Goal: Information Seeking & Learning: Learn about a topic

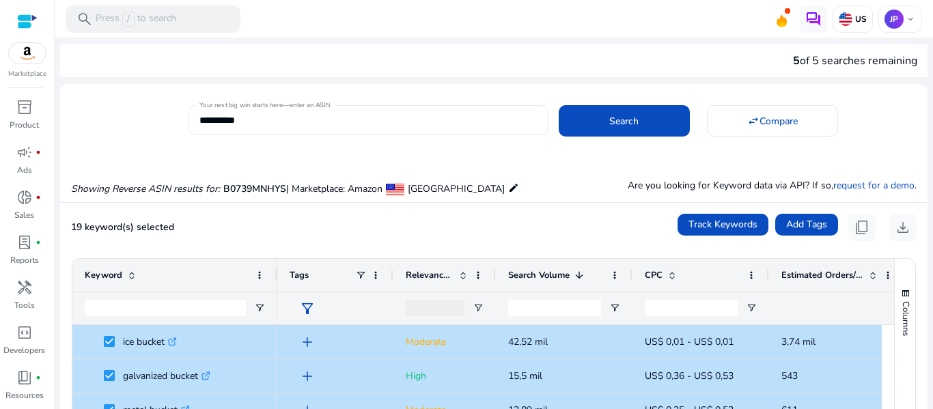
scroll to position [0, 1]
click at [387, 115] on input "**********" at bounding box center [368, 120] width 338 height 15
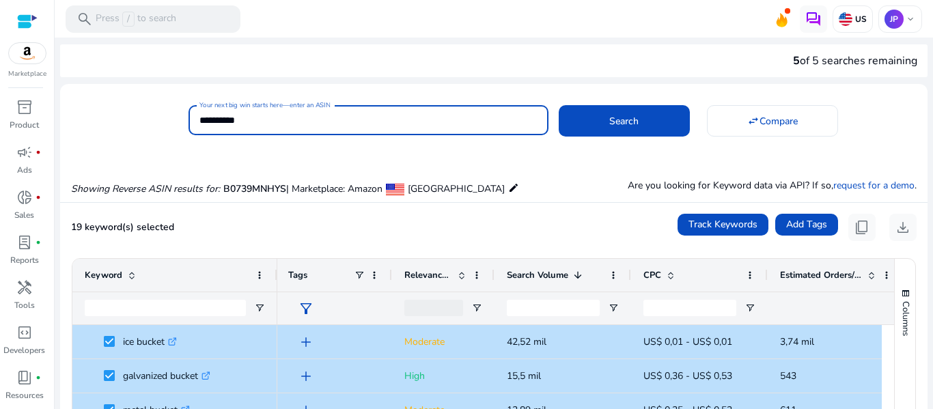
click at [387, 115] on input "**********" at bounding box center [368, 120] width 338 height 15
paste input
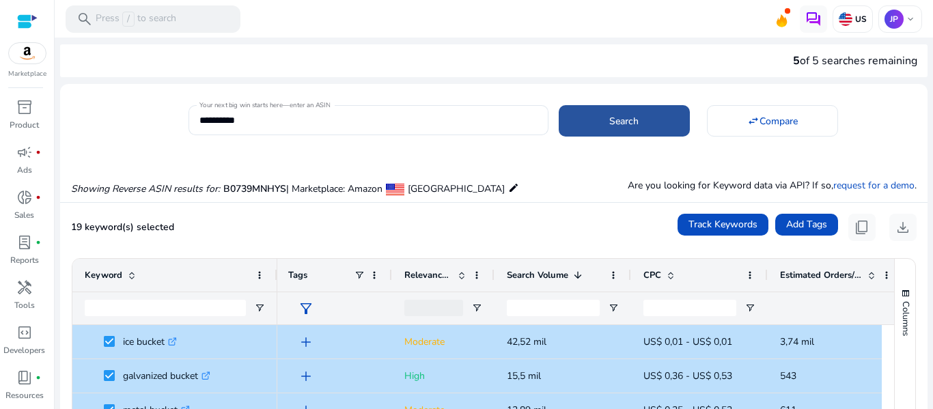
click at [587, 115] on span at bounding box center [624, 121] width 131 height 33
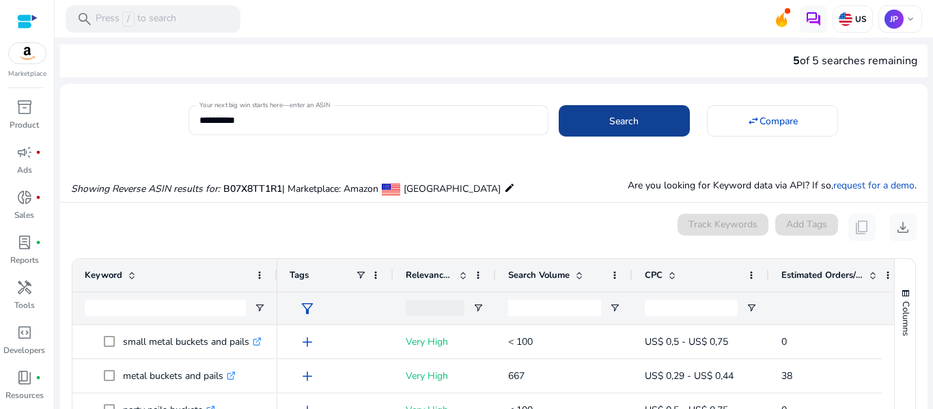
scroll to position [146, 0]
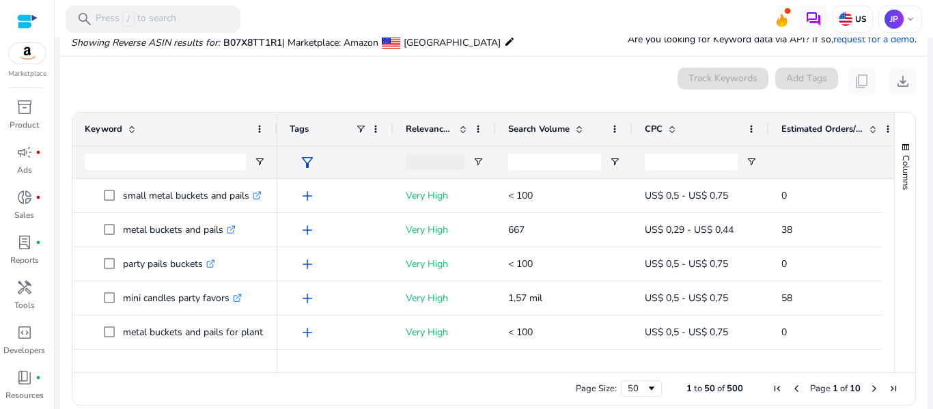
click at [521, 125] on span "Search Volume" at bounding box center [538, 129] width 61 height 12
click at [527, 126] on span "Search Volume" at bounding box center [538, 129] width 61 height 12
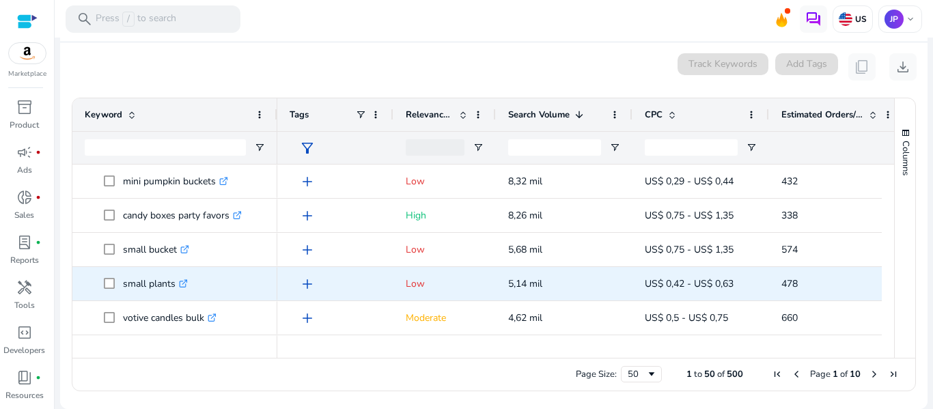
scroll to position [137, 0]
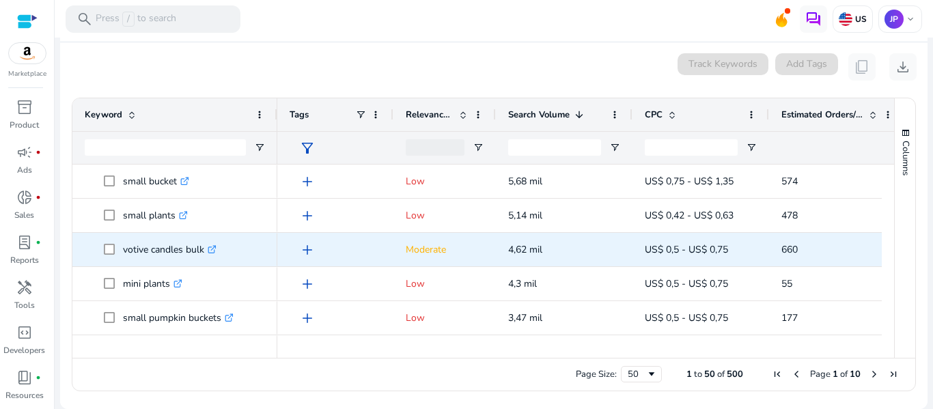
click at [162, 252] on p "votive candles bulk .st0{fill:#2c8af8}" at bounding box center [170, 250] width 94 height 28
click at [163, 248] on p "votive candles bulk .st0{fill:#2c8af8}" at bounding box center [170, 250] width 94 height 28
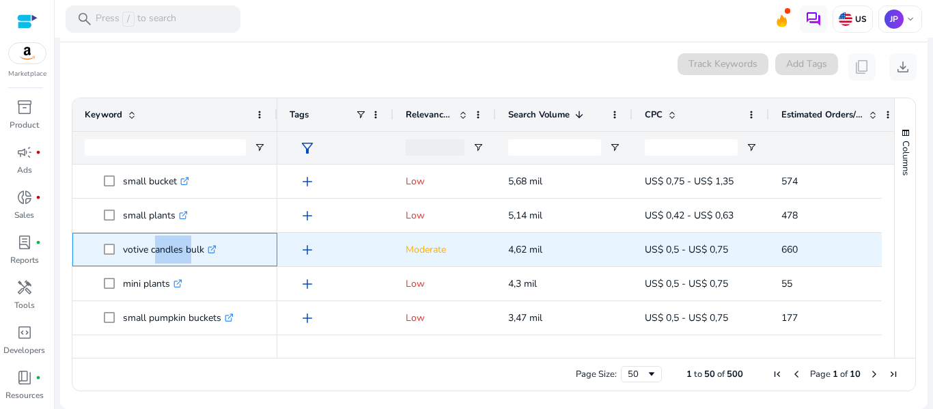
click at [163, 248] on p "votive candles bulk .st0{fill:#2c8af8}" at bounding box center [170, 250] width 94 height 28
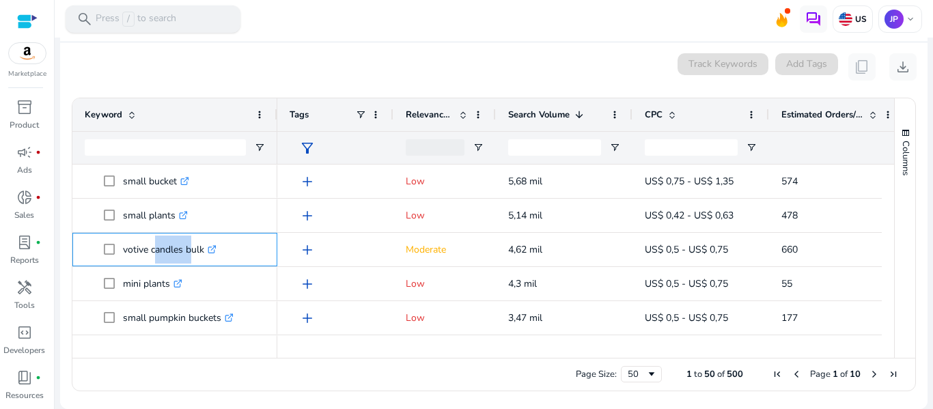
copy p "votive candles bulk"
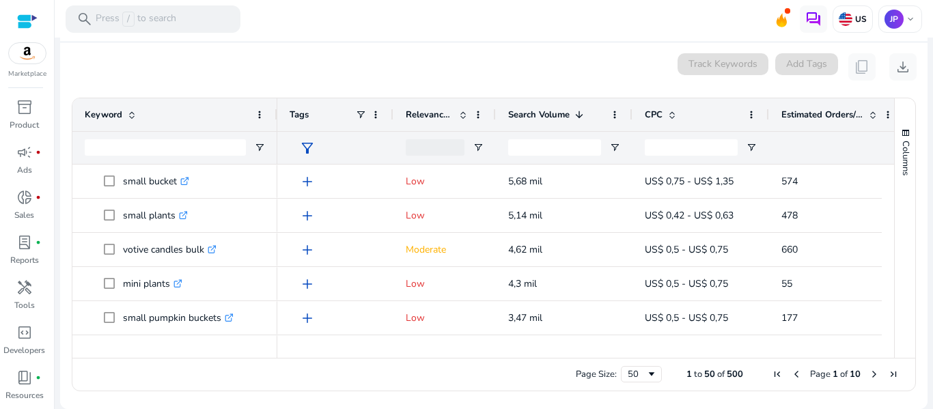
click at [361, 64] on div "0 keyword(s) selected Track Keywords Add Tags content_copy download" at bounding box center [494, 66] width 846 height 27
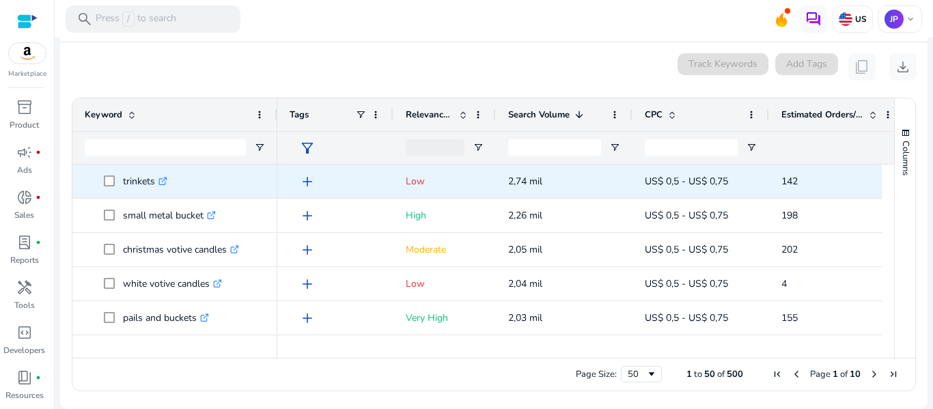
scroll to position [342, 0]
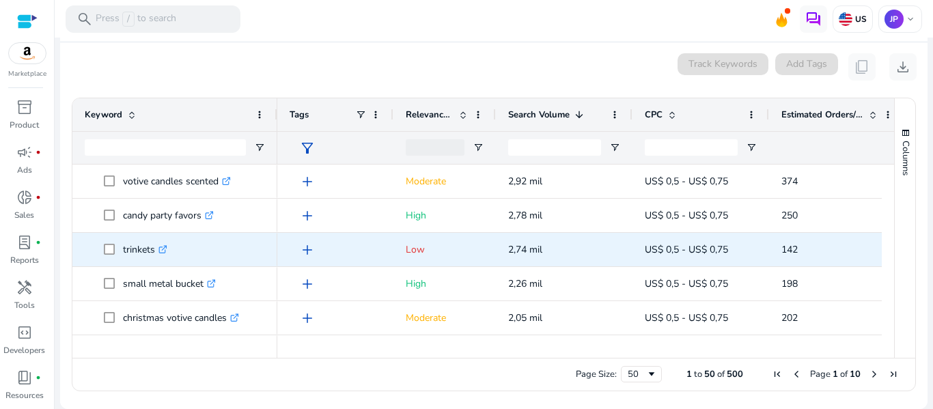
click at [139, 252] on p "trinkets .st0{fill:#2c8af8}" at bounding box center [145, 250] width 44 height 28
copy p "trinkets"
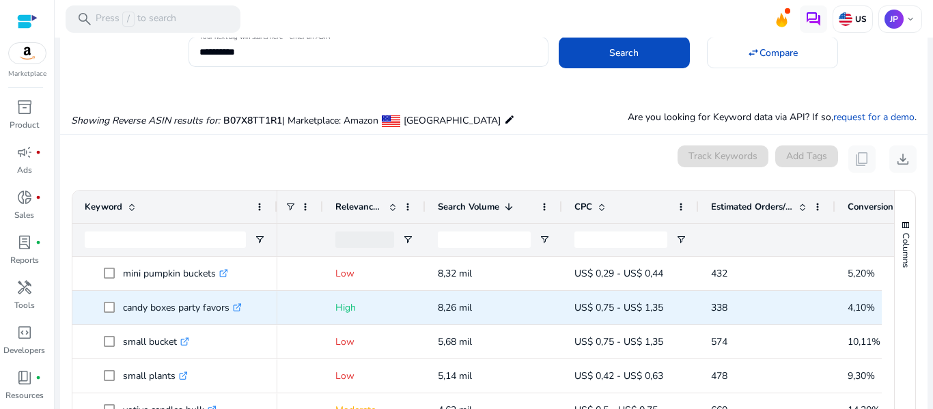
scroll to position [0, 0]
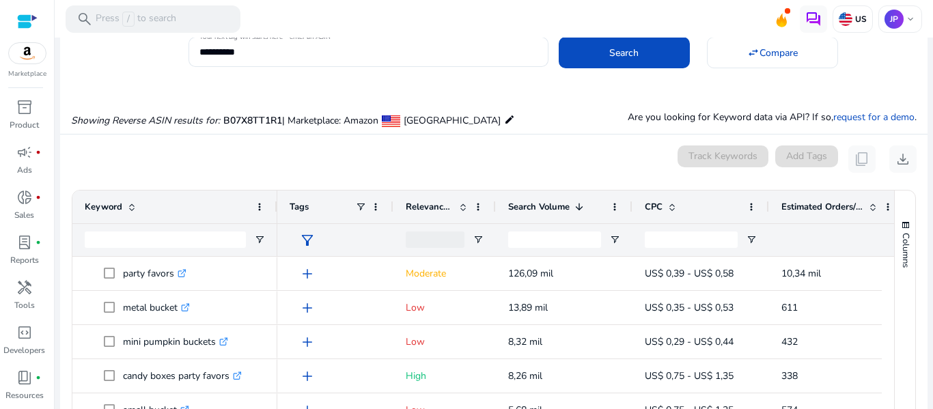
click at [431, 210] on span "Relevance Score" at bounding box center [430, 207] width 48 height 12
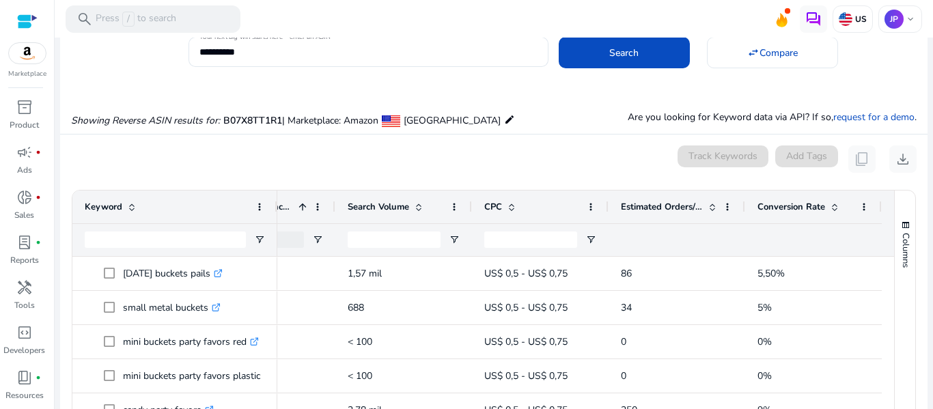
click at [773, 199] on div "Conversion Rate" at bounding box center [806, 207] width 97 height 26
click at [773, 199] on div "Conversion Rate 1" at bounding box center [806, 207] width 97 height 26
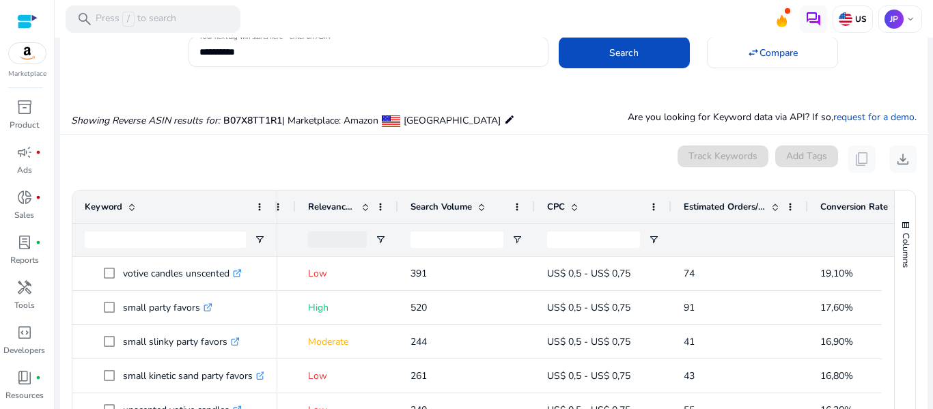
scroll to position [137, 0]
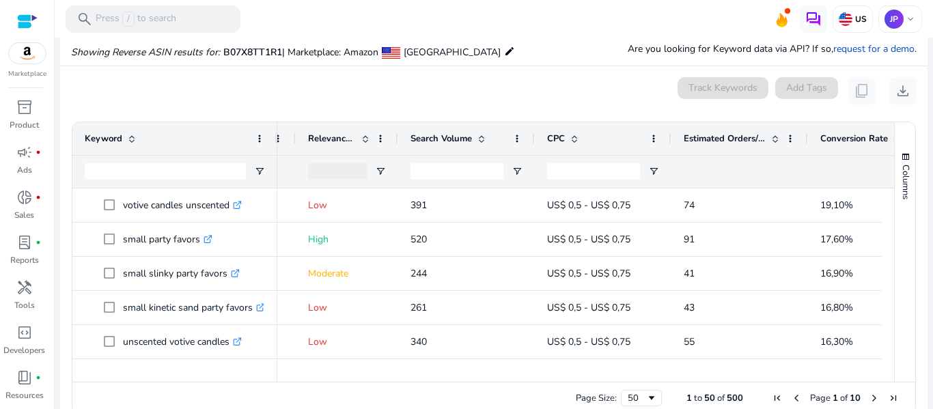
click at [338, 133] on span "Relevance Score" at bounding box center [332, 139] width 48 height 12
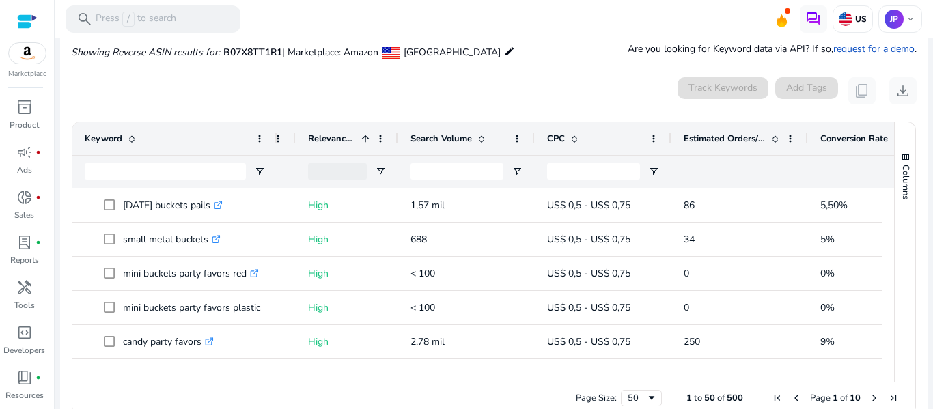
click at [486, 133] on span at bounding box center [481, 138] width 11 height 11
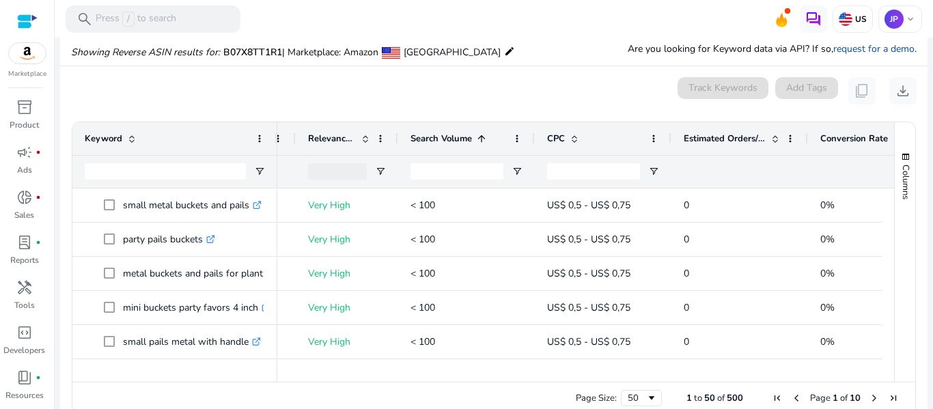
click at [465, 148] on div "Search Volume 1" at bounding box center [459, 139] width 97 height 26
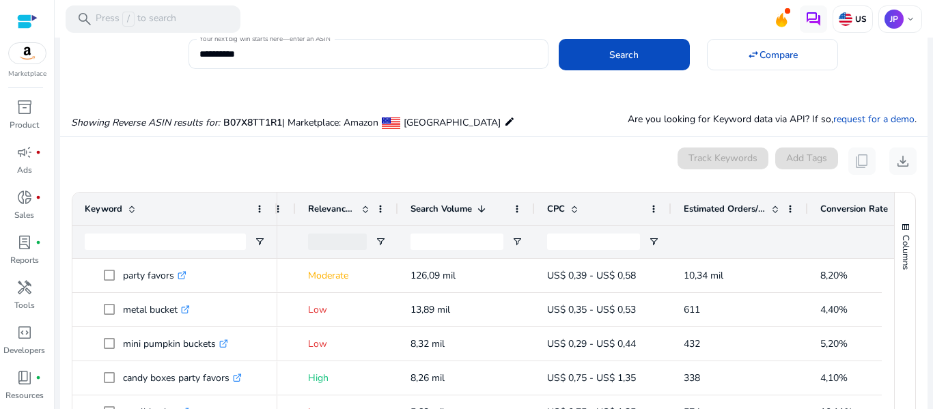
scroll to position [0, 0]
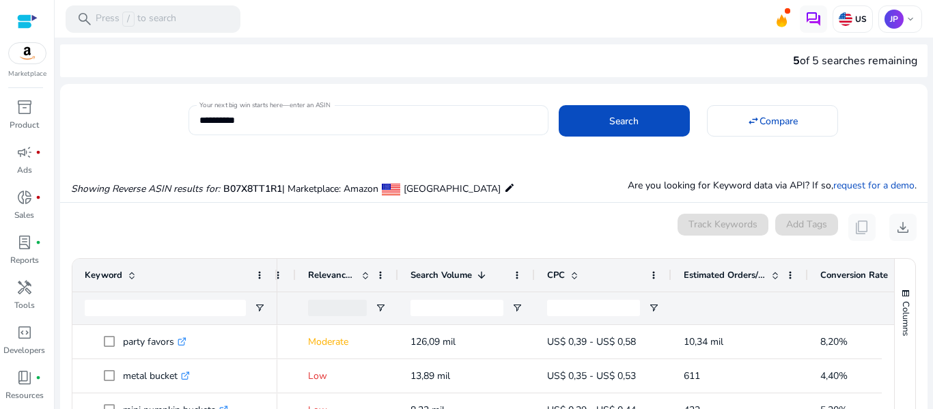
click at [258, 122] on input "**********" at bounding box center [368, 120] width 338 height 15
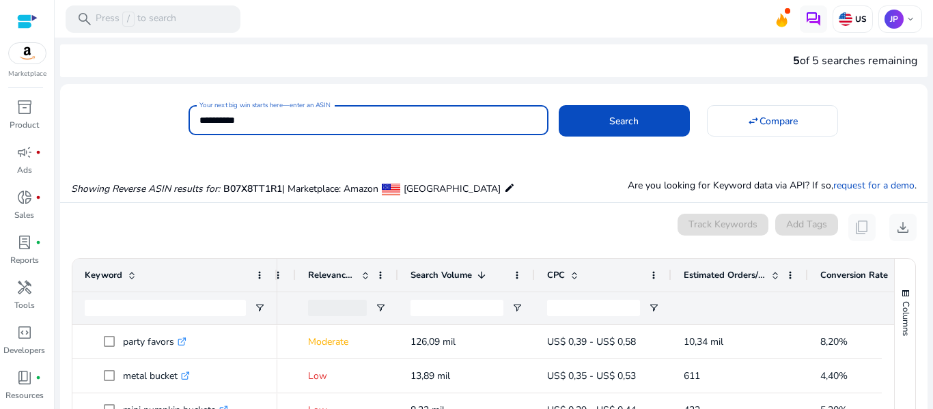
click at [258, 122] on input "**********" at bounding box center [368, 120] width 338 height 15
click at [605, 121] on span at bounding box center [624, 121] width 131 height 33
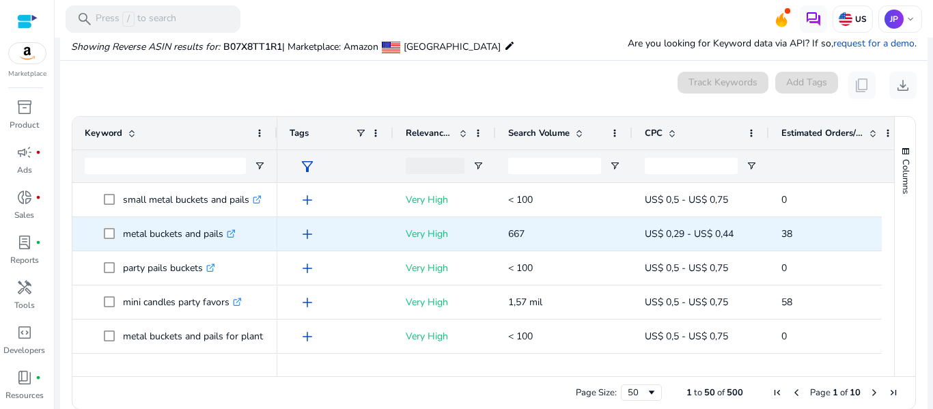
scroll to position [146, 0]
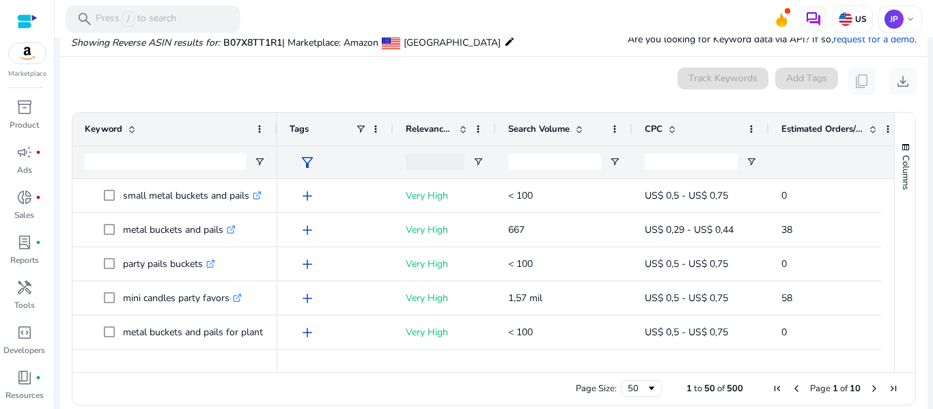
click at [527, 130] on span "Search Volume" at bounding box center [538, 129] width 61 height 12
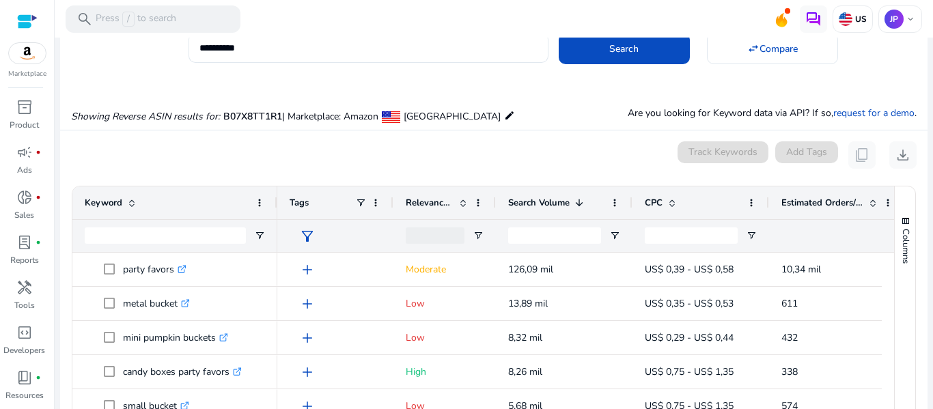
scroll to position [0, 0]
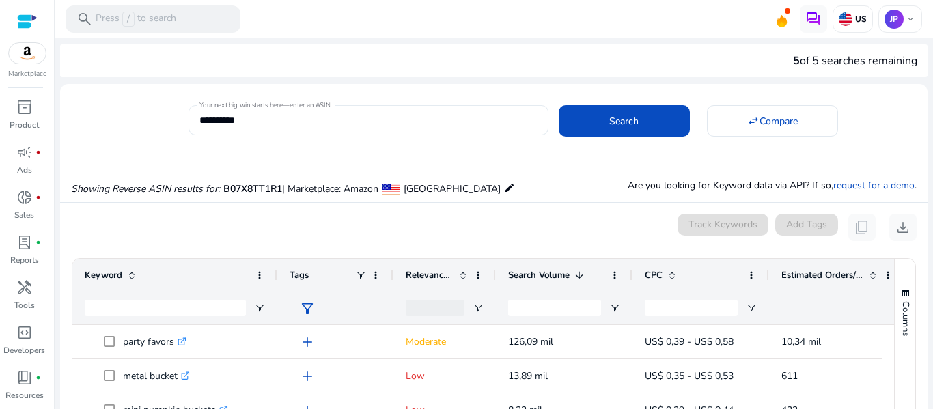
click at [307, 104] on mat-label "Your next big win starts here—enter an ASIN" at bounding box center [264, 105] width 130 height 10
click at [307, 113] on input "**********" at bounding box center [368, 120] width 338 height 15
click at [306, 105] on mat-label "Your next big win starts here—enter an ASIN" at bounding box center [264, 105] width 130 height 10
click at [306, 113] on input "**********" at bounding box center [368, 120] width 338 height 15
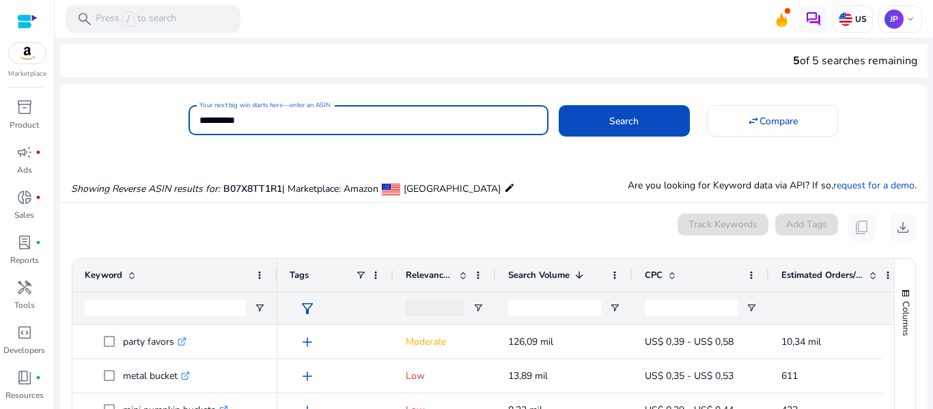
click at [305, 107] on mat-label "Your next big win starts here—enter an ASIN" at bounding box center [264, 105] width 130 height 10
click at [305, 113] on input "**********" at bounding box center [368, 120] width 338 height 15
click at [316, 127] on input "**********" at bounding box center [368, 120] width 338 height 15
paste input
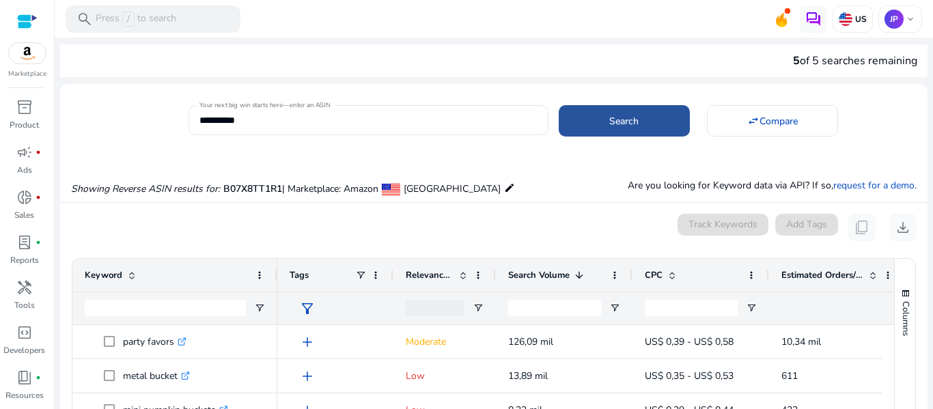
click at [589, 116] on span at bounding box center [624, 121] width 131 height 33
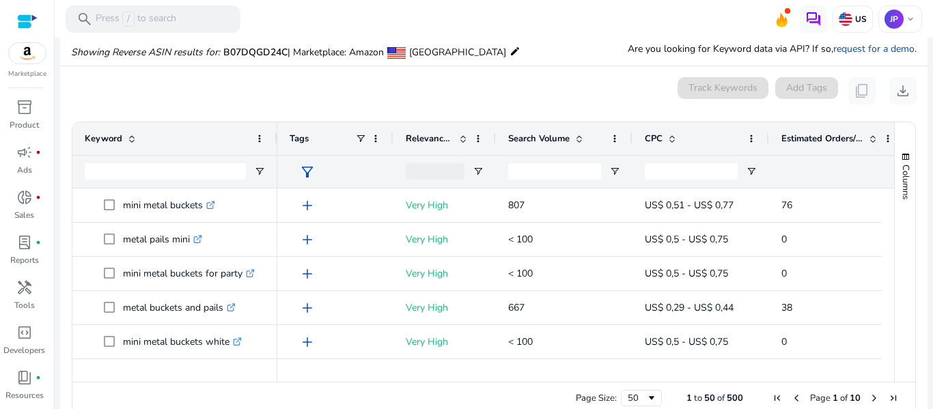
scroll to position [146, 0]
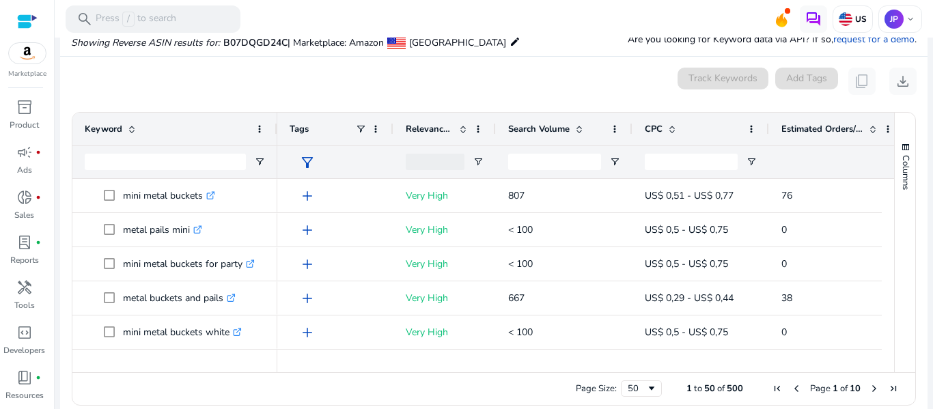
click at [544, 135] on span "Search Volume" at bounding box center [538, 129] width 61 height 12
click at [546, 131] on span "Search Volume" at bounding box center [538, 129] width 61 height 12
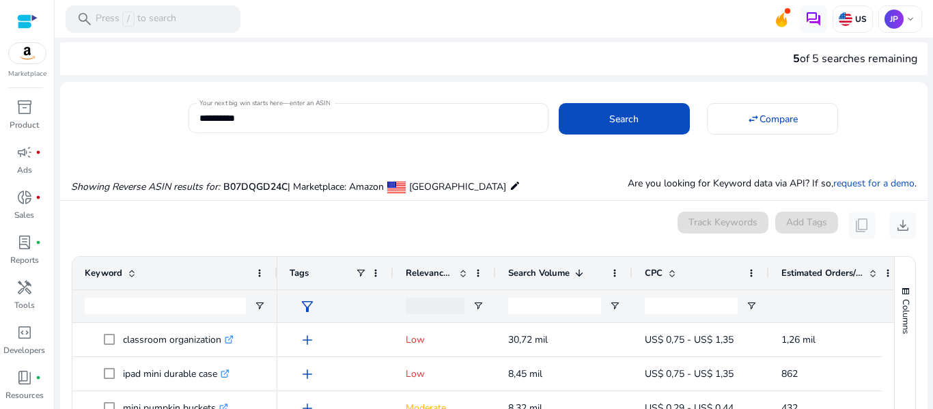
scroll to position [0, 0]
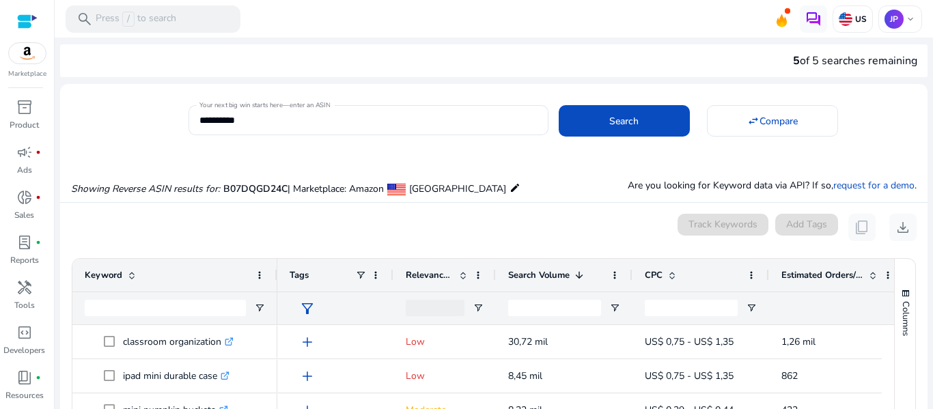
click at [365, 138] on mat-card "**********" at bounding box center [494, 118] width 868 height 55
click at [363, 124] on input "**********" at bounding box center [368, 120] width 338 height 15
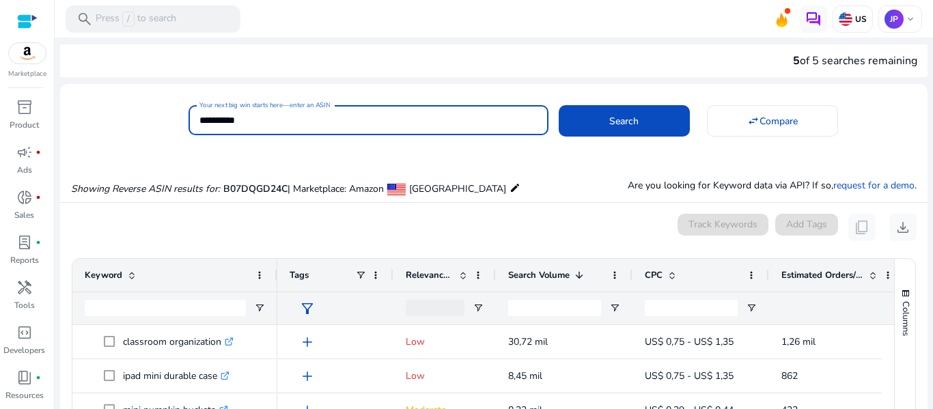
click at [363, 124] on input "**********" at bounding box center [368, 120] width 338 height 15
paste input
type input "**********"
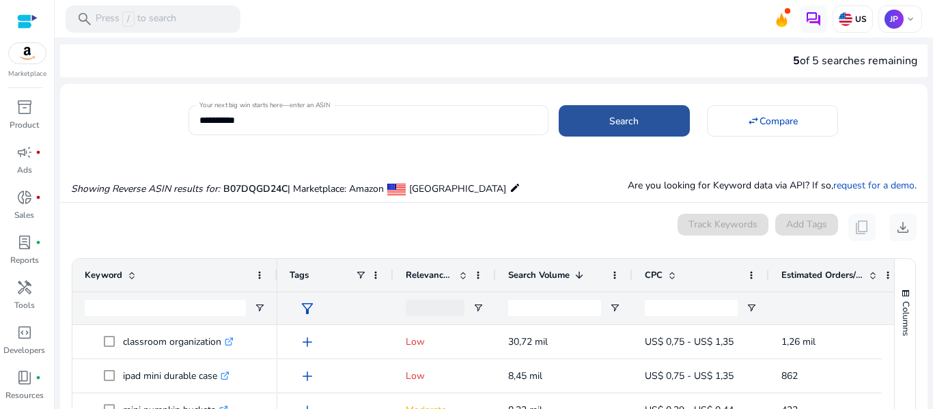
click at [604, 118] on span at bounding box center [624, 121] width 131 height 33
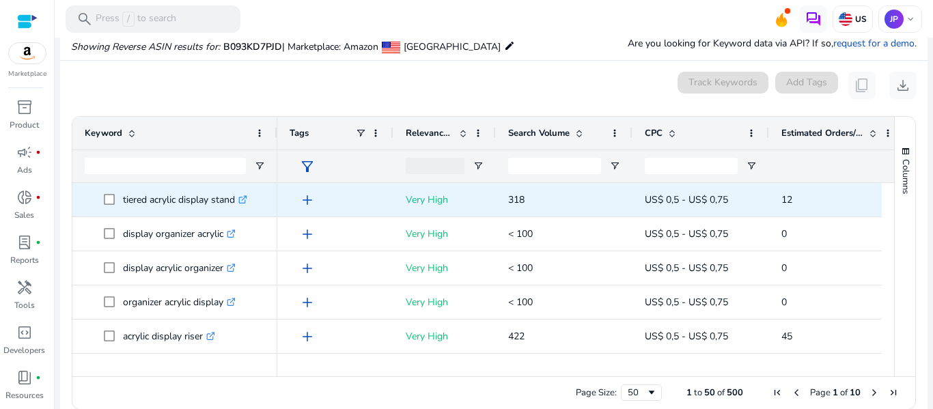
scroll to position [146, 0]
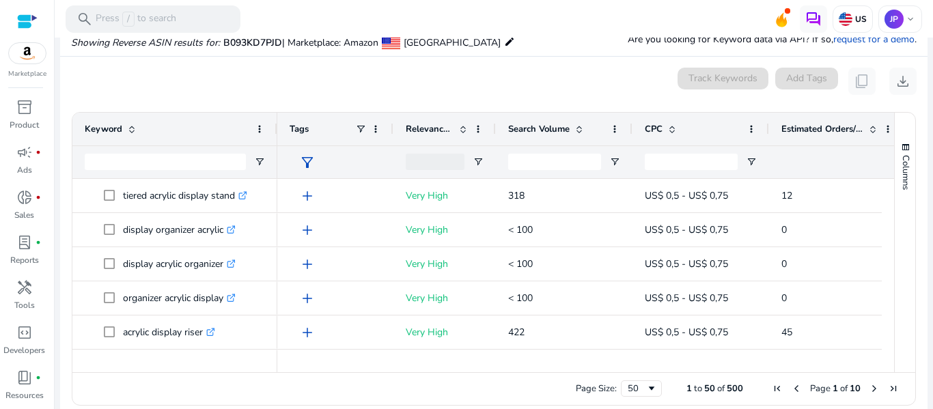
click at [531, 119] on div "Search Volume" at bounding box center [556, 129] width 97 height 26
click at [531, 119] on div "Search Volume 1" at bounding box center [556, 129] width 97 height 26
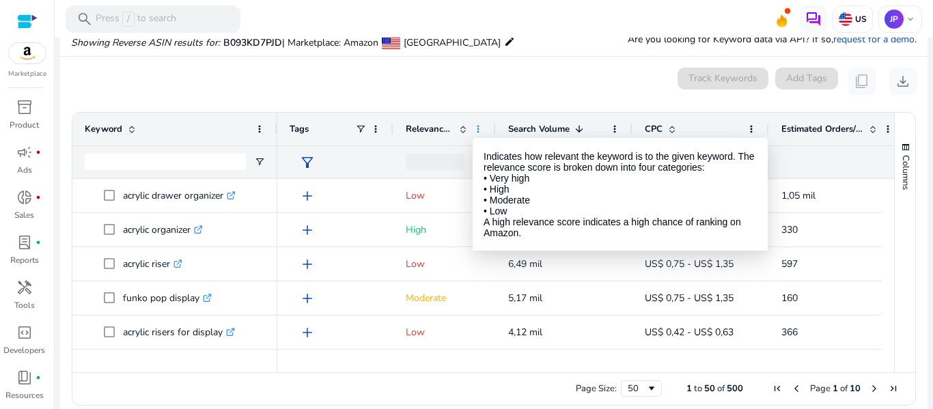
click at [473, 126] on span at bounding box center [478, 129] width 11 height 11
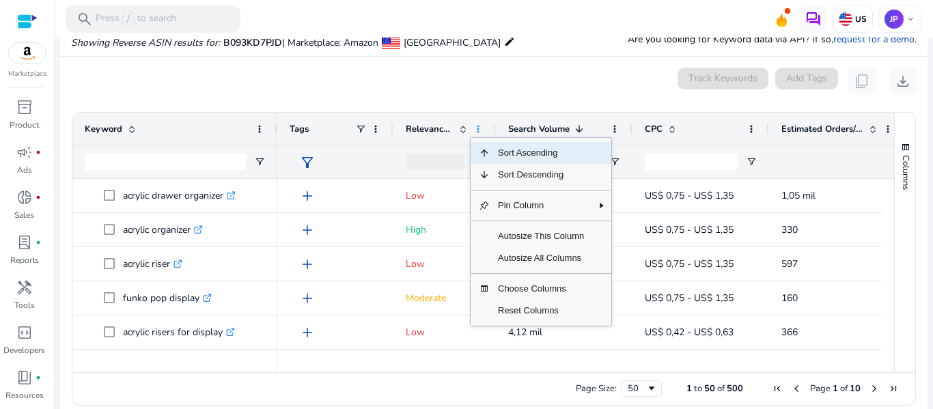
click at [473, 126] on span at bounding box center [478, 129] width 11 height 11
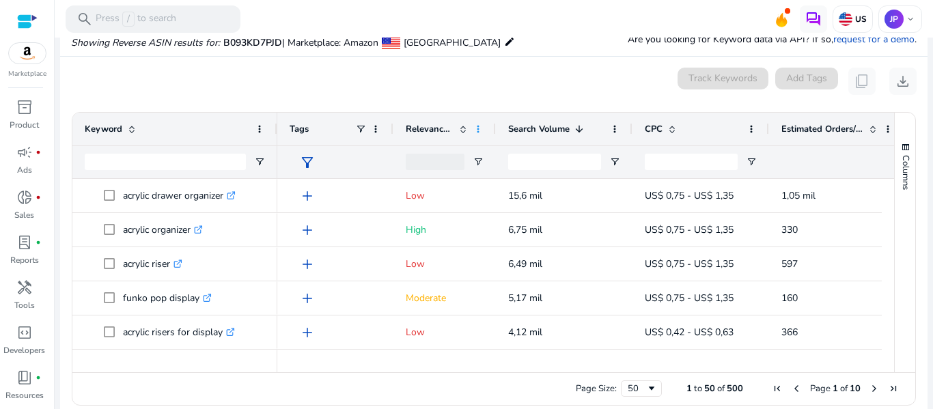
click at [475, 126] on span at bounding box center [478, 129] width 11 height 11
click at [506, 91] on div "0 keyword(s) selected Track Keywords Add Tags content_copy download" at bounding box center [494, 81] width 846 height 27
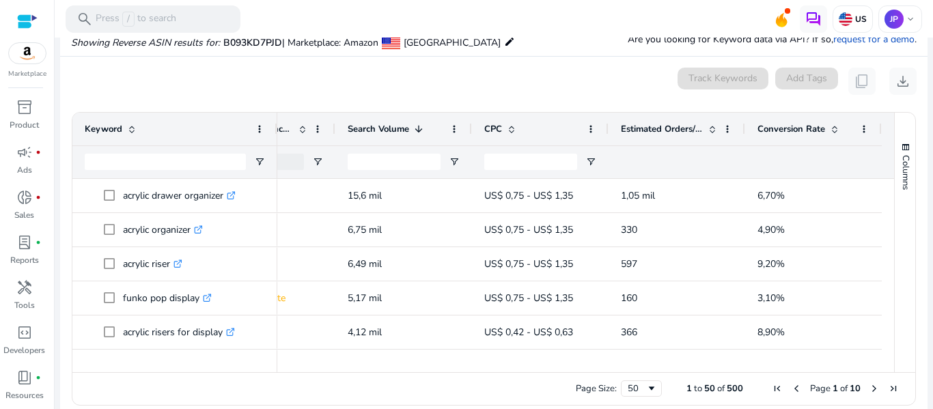
scroll to position [0, 0]
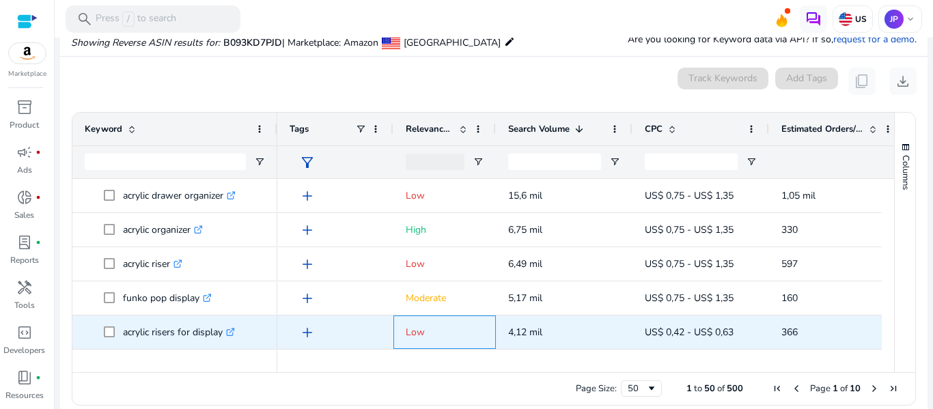
click at [491, 342] on div "Low" at bounding box center [444, 332] width 102 height 33
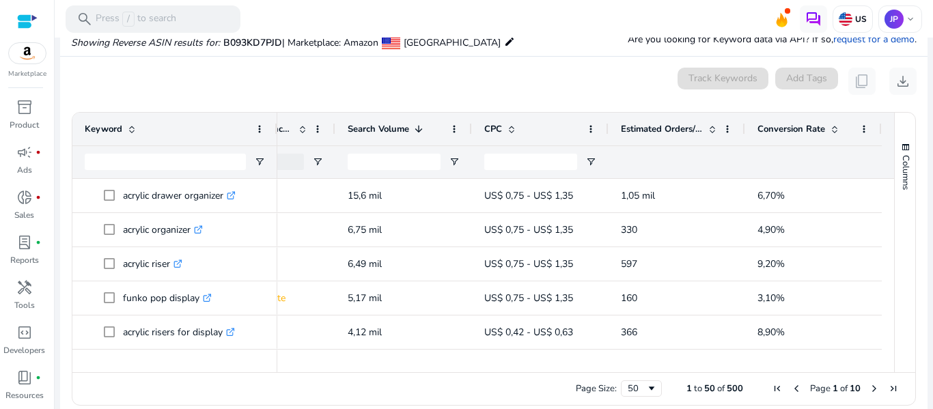
click at [783, 130] on span "Conversion Rate" at bounding box center [792, 129] width 68 height 12
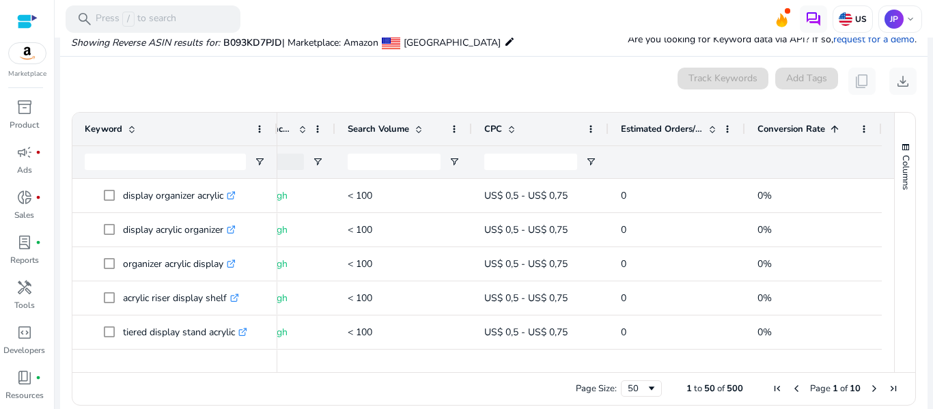
click at [775, 124] on span "Conversion Rate" at bounding box center [792, 129] width 68 height 12
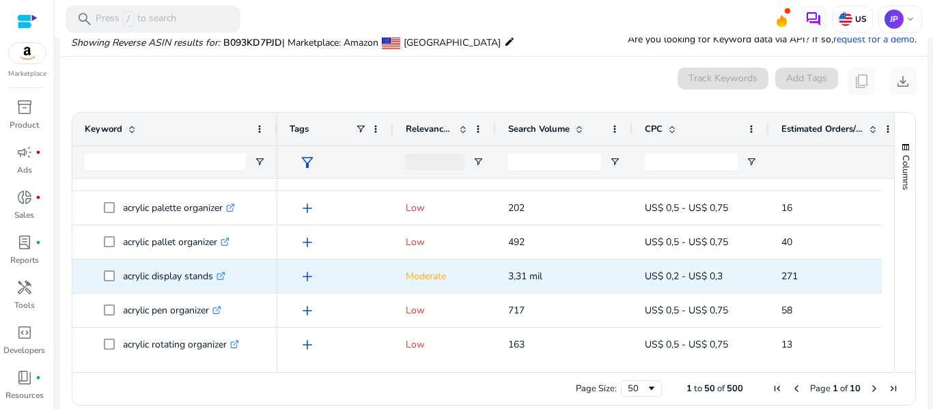
scroll to position [478, 0]
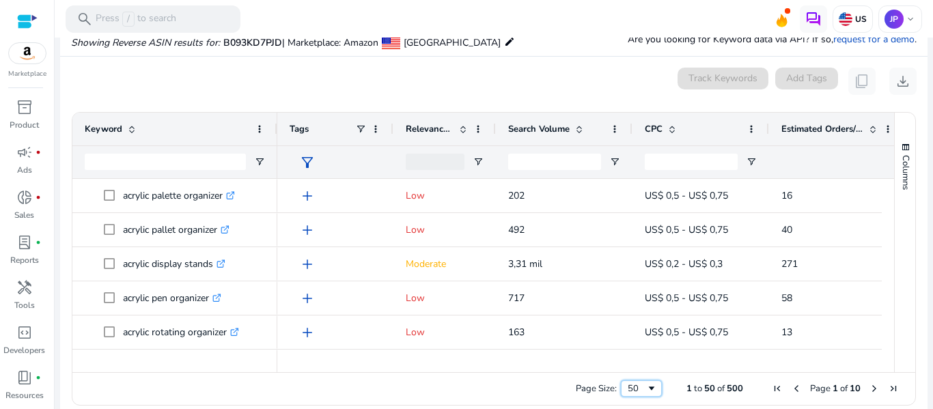
click at [621, 380] on div "50" at bounding box center [641, 388] width 41 height 16
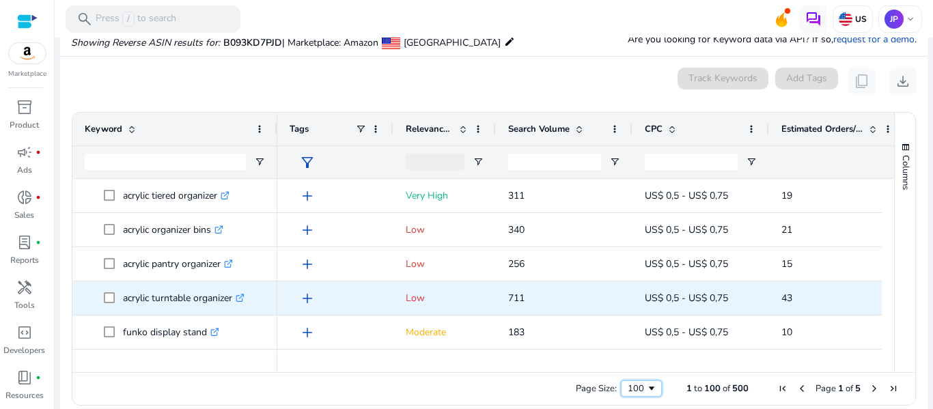
scroll to position [0, 0]
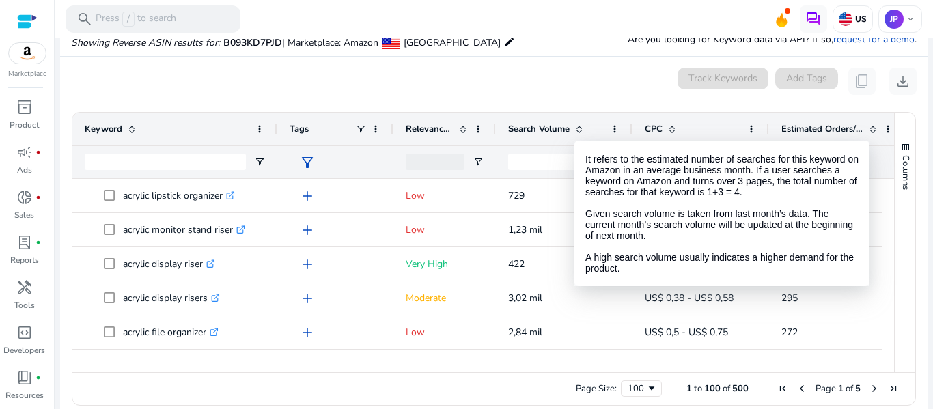
click at [574, 128] on span at bounding box center [579, 129] width 11 height 11
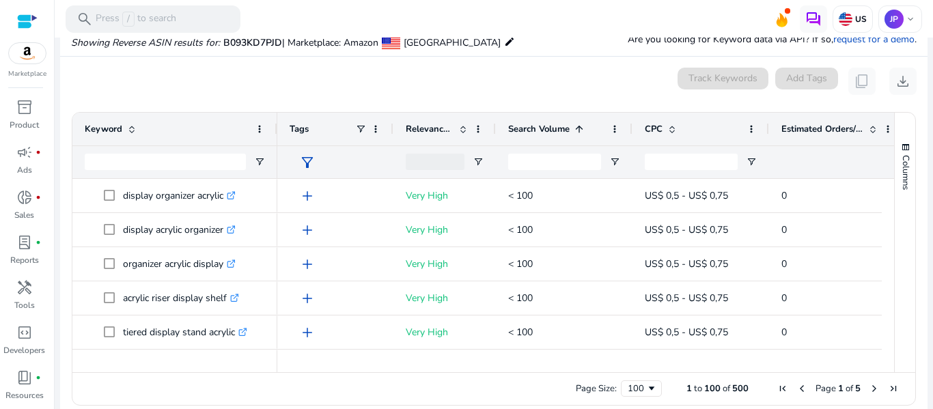
click at [574, 128] on span at bounding box center [579, 129] width 11 height 11
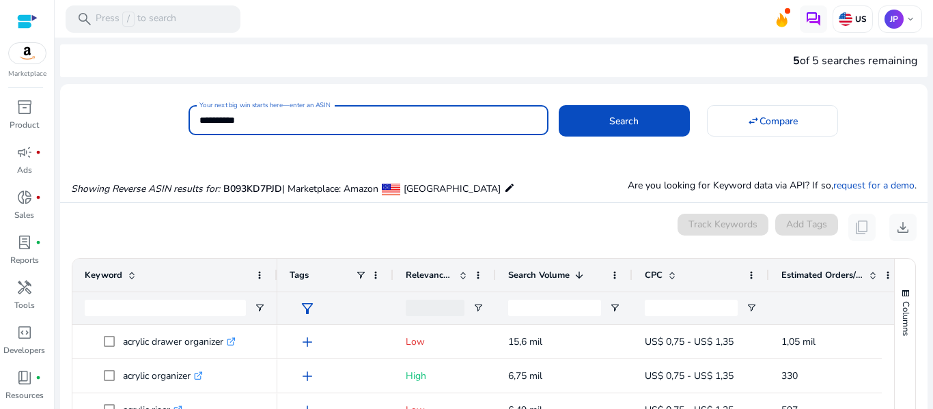
click at [294, 118] on input "**********" at bounding box center [368, 120] width 338 height 15
paste input
click at [616, 120] on span "Search" at bounding box center [623, 121] width 29 height 14
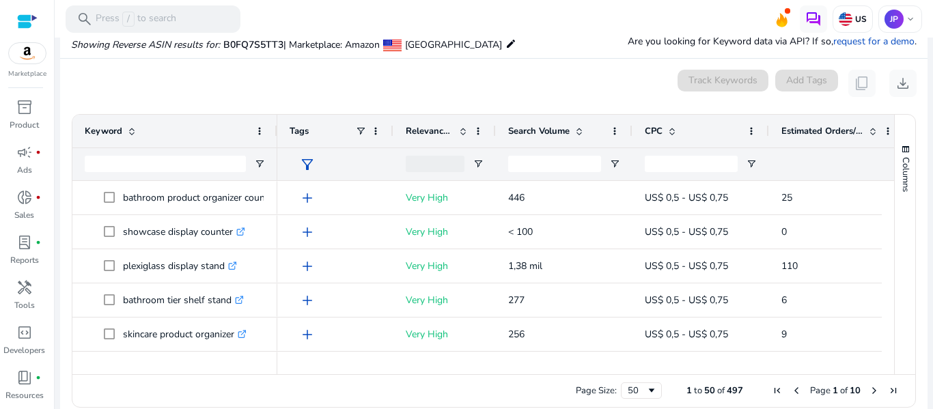
scroll to position [146, 0]
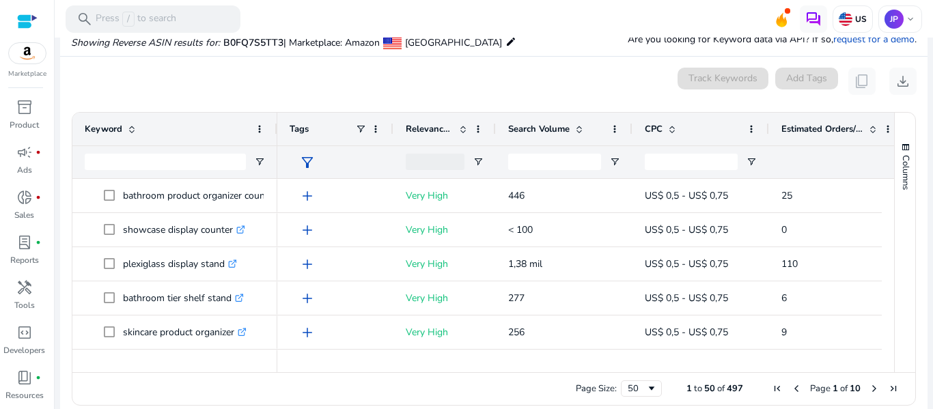
click at [529, 132] on span "Search Volume" at bounding box center [538, 129] width 61 height 12
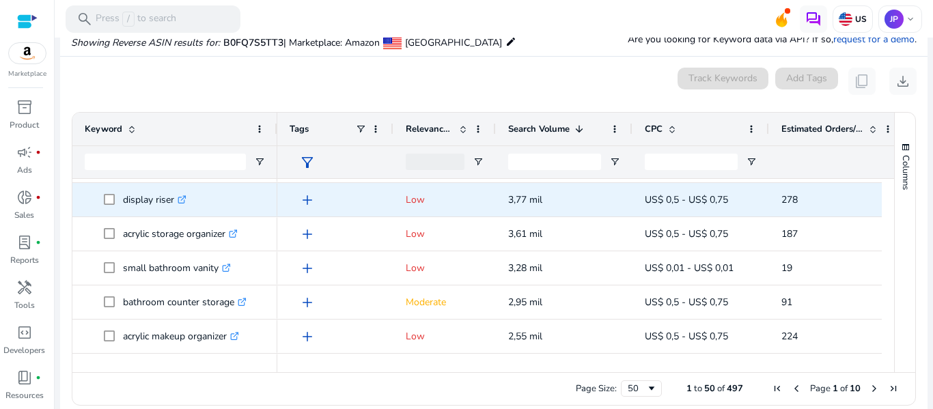
scroll to position [410, 0]
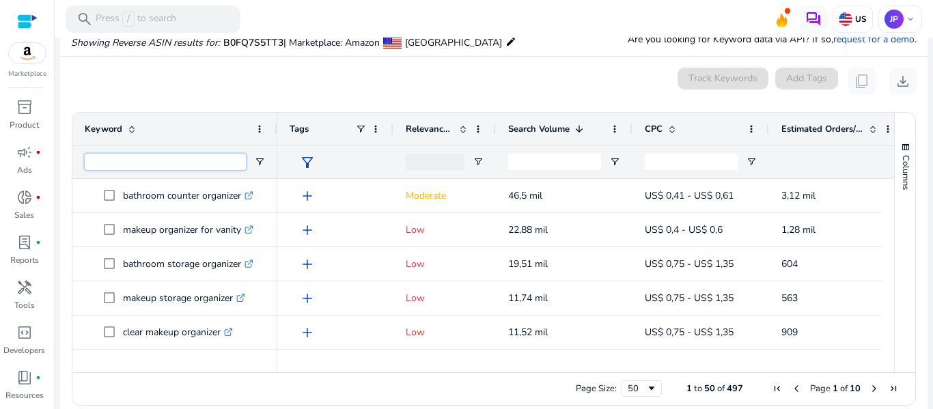
click at [190, 163] on input "Keyword Filter Input" at bounding box center [165, 162] width 161 height 16
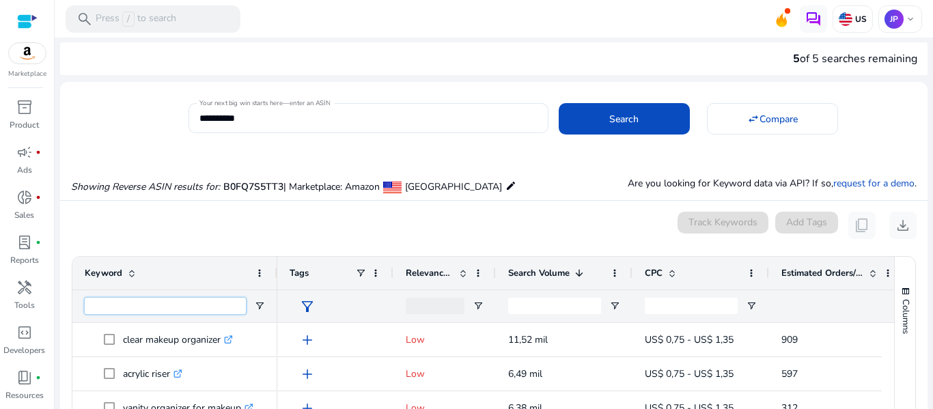
scroll to position [0, 0]
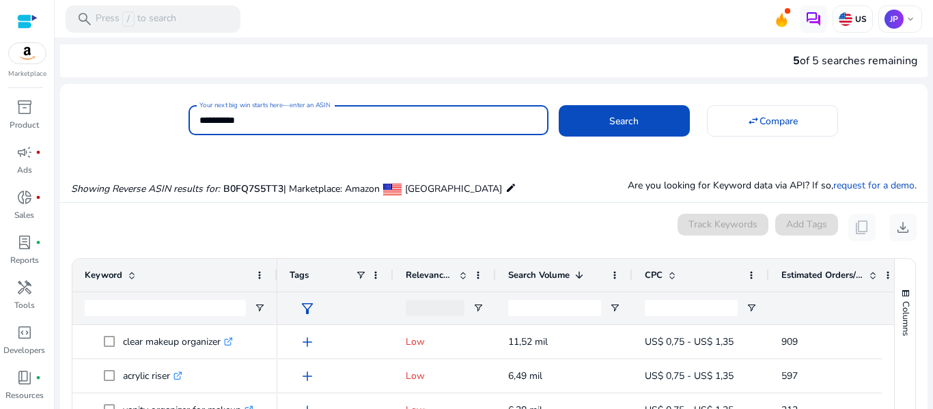
click at [264, 113] on input "**********" at bounding box center [368, 120] width 338 height 15
paste input
type input "**********"
click at [583, 123] on span at bounding box center [624, 121] width 131 height 33
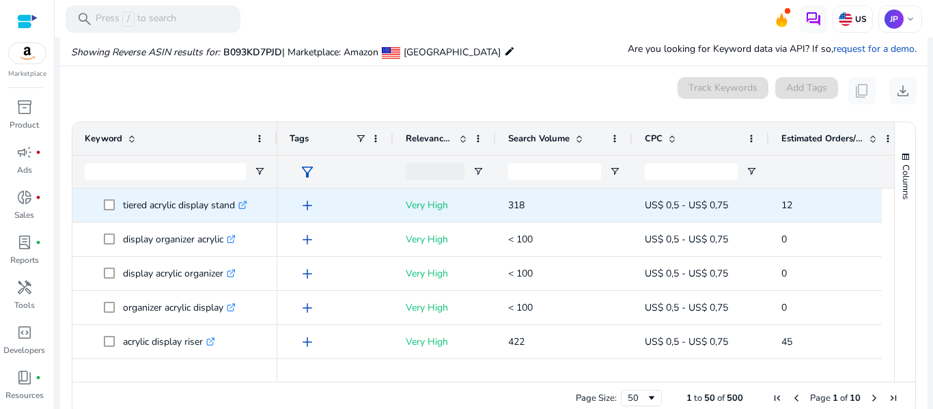
scroll to position [146, 0]
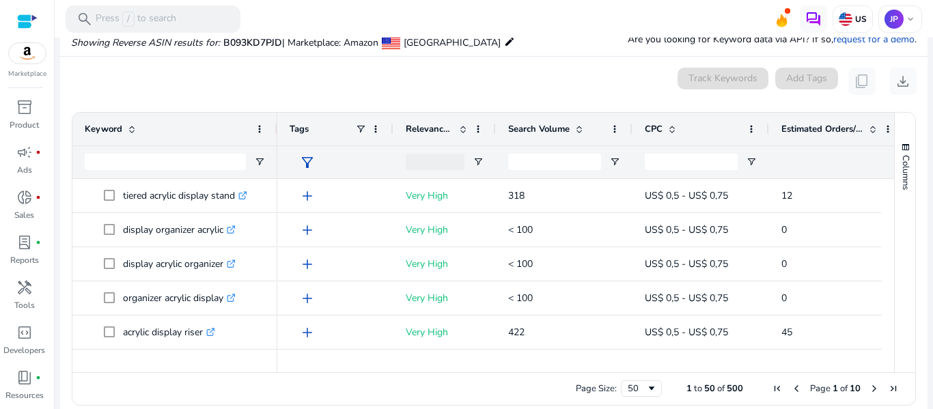
click at [544, 127] on span "Search Volume" at bounding box center [538, 129] width 61 height 12
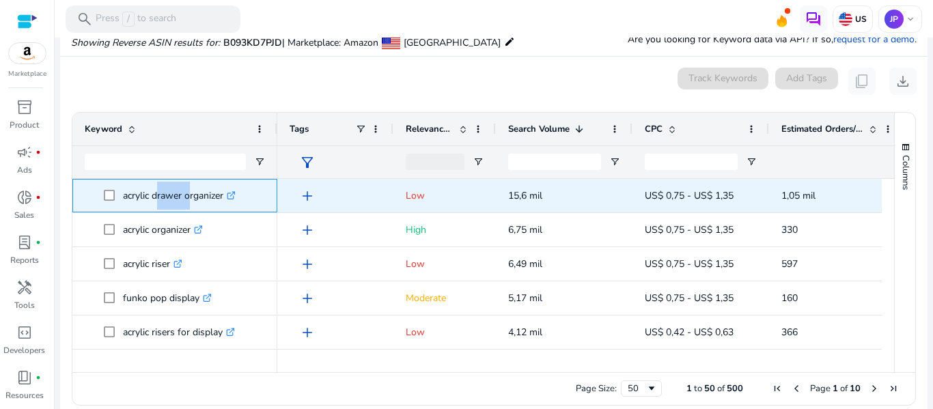
drag, startPoint x: 154, startPoint y: 193, endPoint x: 185, endPoint y: 200, distance: 32.2
click at [185, 200] on p "acrylic drawer organizer .st0{fill:#2c8af8}" at bounding box center [179, 196] width 113 height 28
click at [146, 202] on p "acrylic drawer organizer .st0{fill:#2c8af8}" at bounding box center [179, 196] width 113 height 28
click at [116, 193] on span at bounding box center [113, 196] width 19 height 28
click at [139, 194] on p "acrylic drawer organizer .st0{fill:#2c8af8}" at bounding box center [179, 196] width 113 height 28
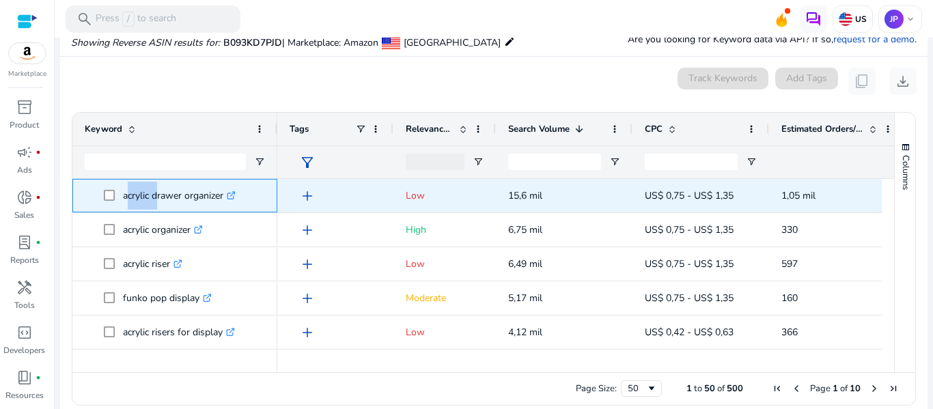
click at [139, 195] on p "acrylic drawer organizer .st0{fill:#2c8af8}" at bounding box center [179, 196] width 113 height 28
copy p "acrylic drawer organizer"
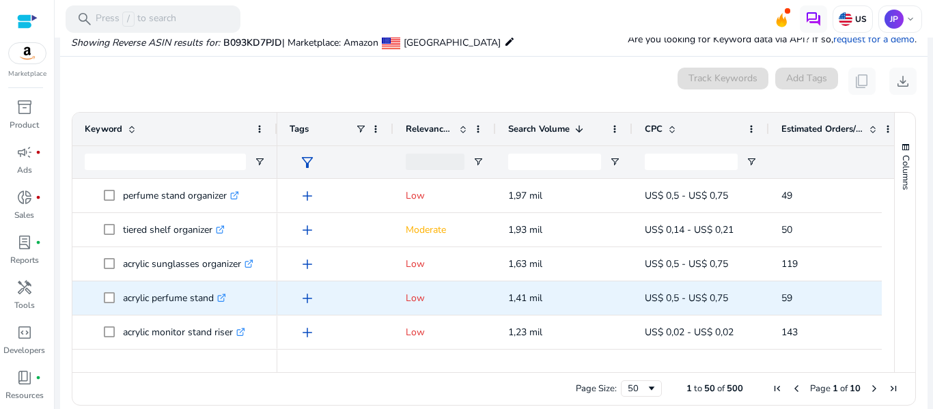
scroll to position [615, 0]
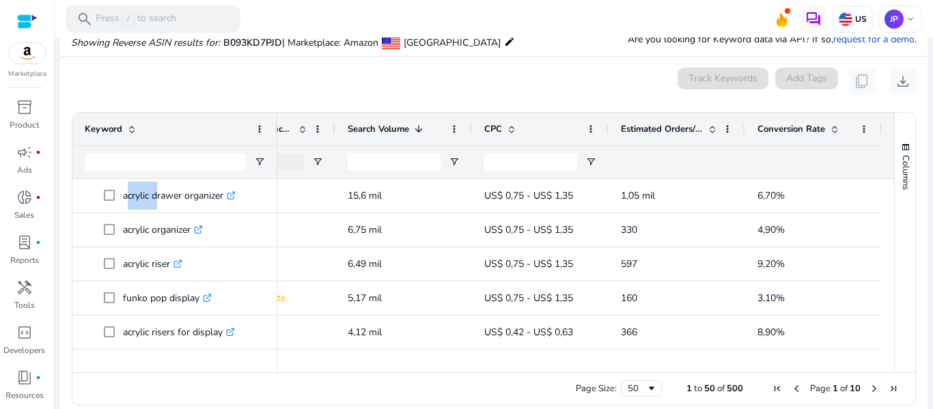
click at [779, 126] on span "Conversion Rate" at bounding box center [792, 129] width 68 height 12
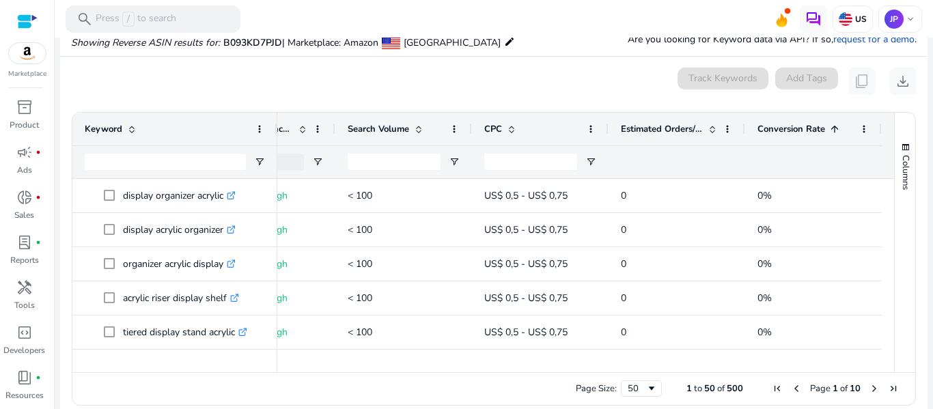
click at [779, 126] on span "Conversion Rate" at bounding box center [792, 129] width 68 height 12
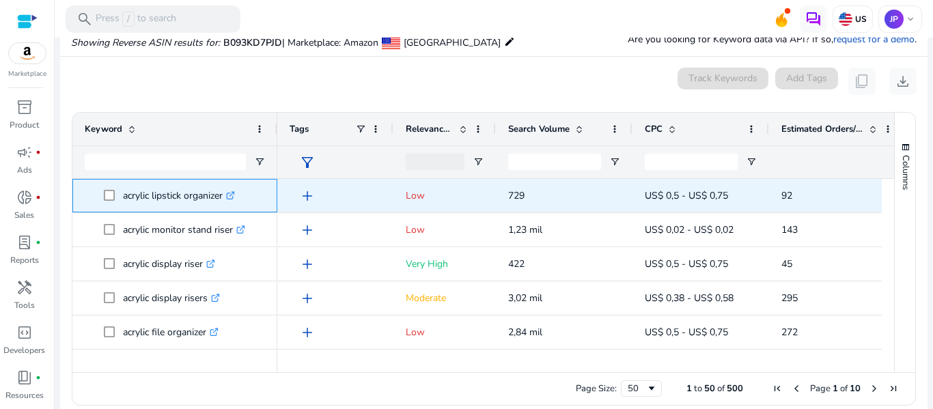
click at [169, 196] on p "acrylic lipstick organizer .st0{fill:#2c8af8}" at bounding box center [179, 196] width 112 height 28
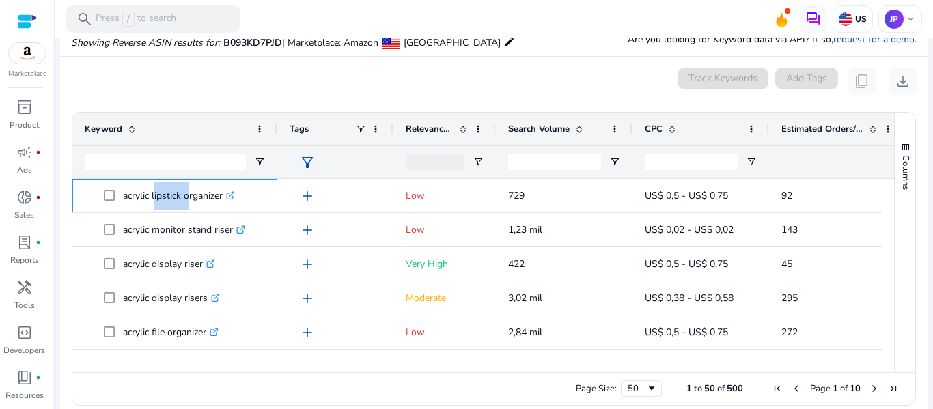
copy p "lipstick"
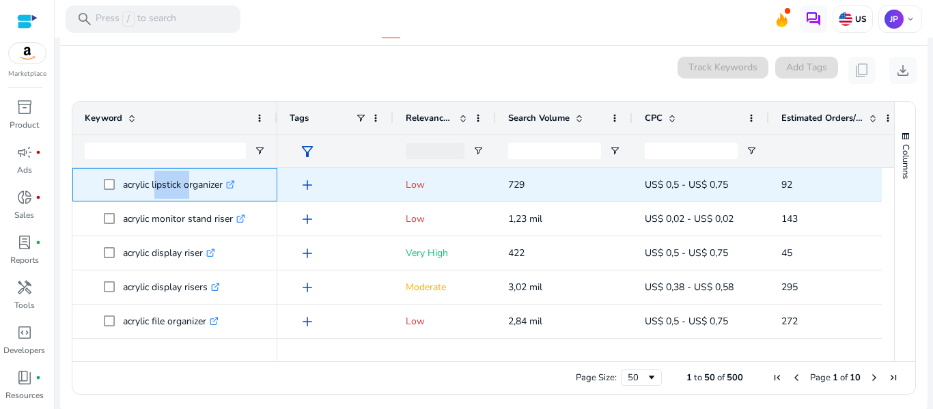
scroll to position [161, 0]
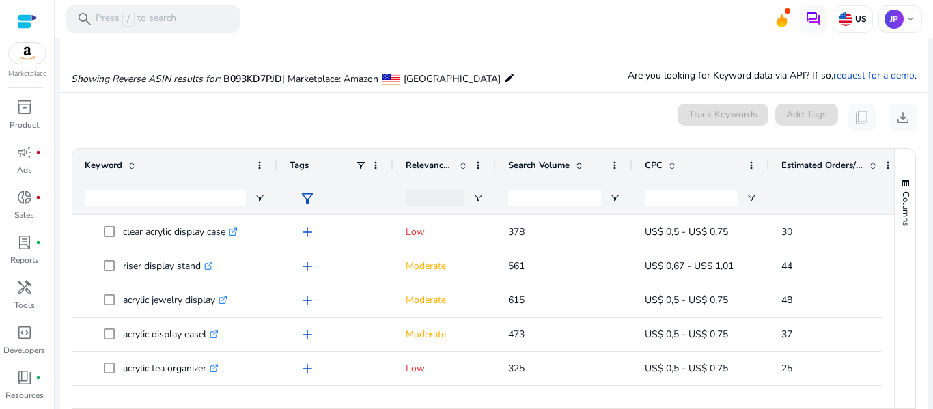
scroll to position [92, 0]
